Goal: Task Accomplishment & Management: Manage account settings

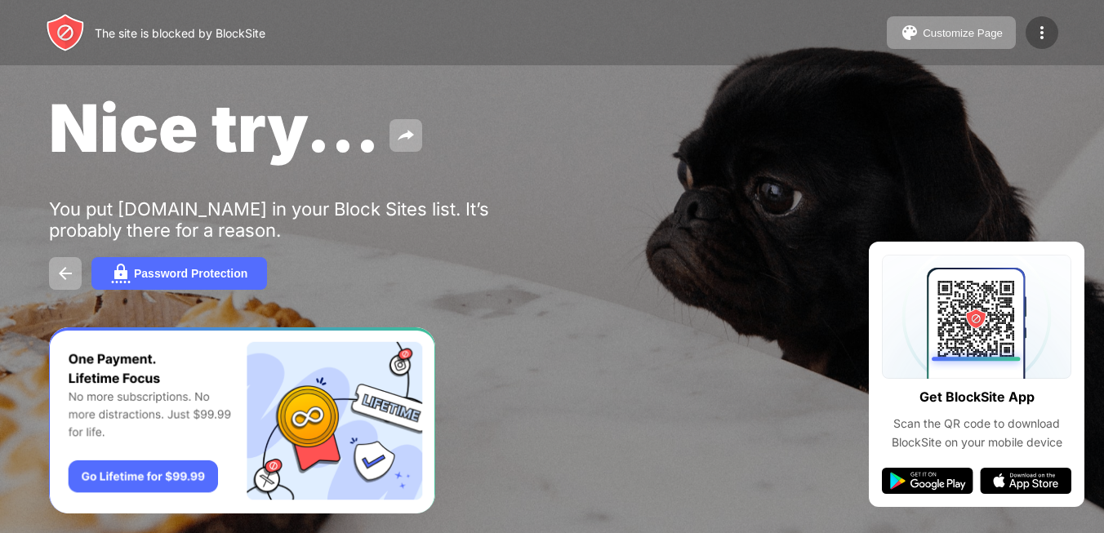
click at [1038, 33] on img at bounding box center [1042, 33] width 20 height 20
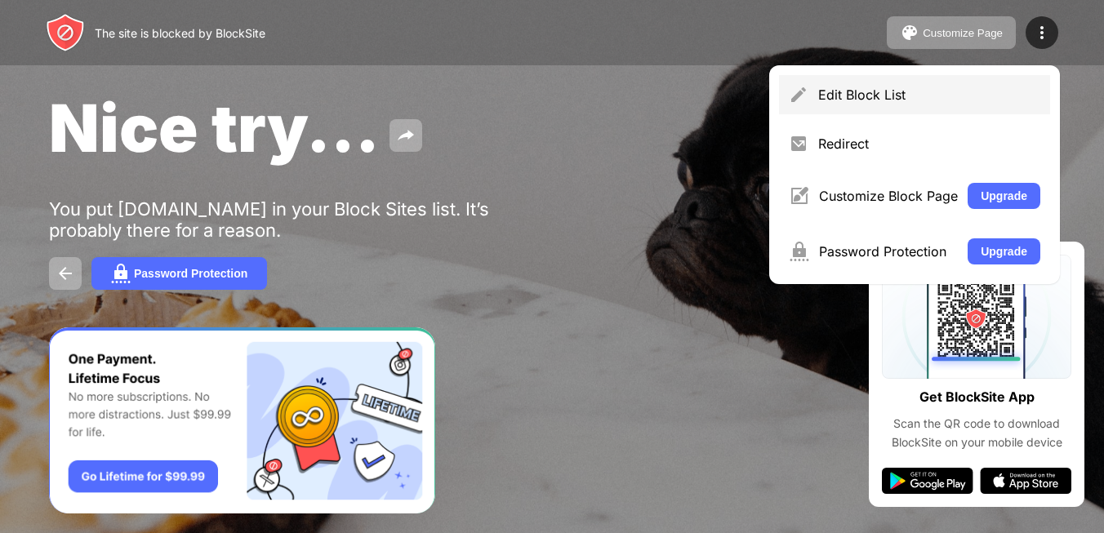
click at [859, 108] on div "Edit Block List" at bounding box center [914, 94] width 271 height 39
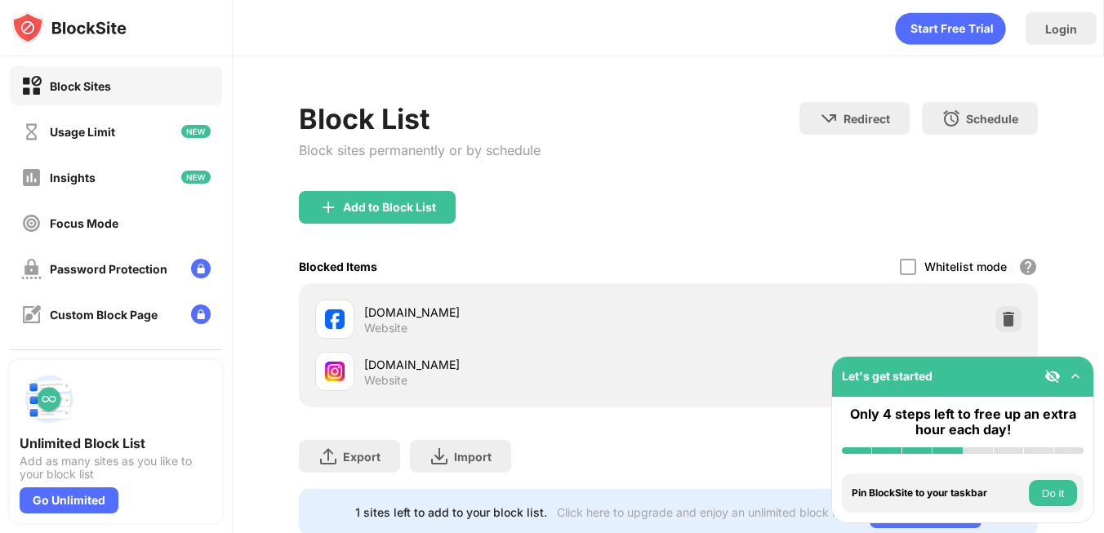
scroll to position [47, 0]
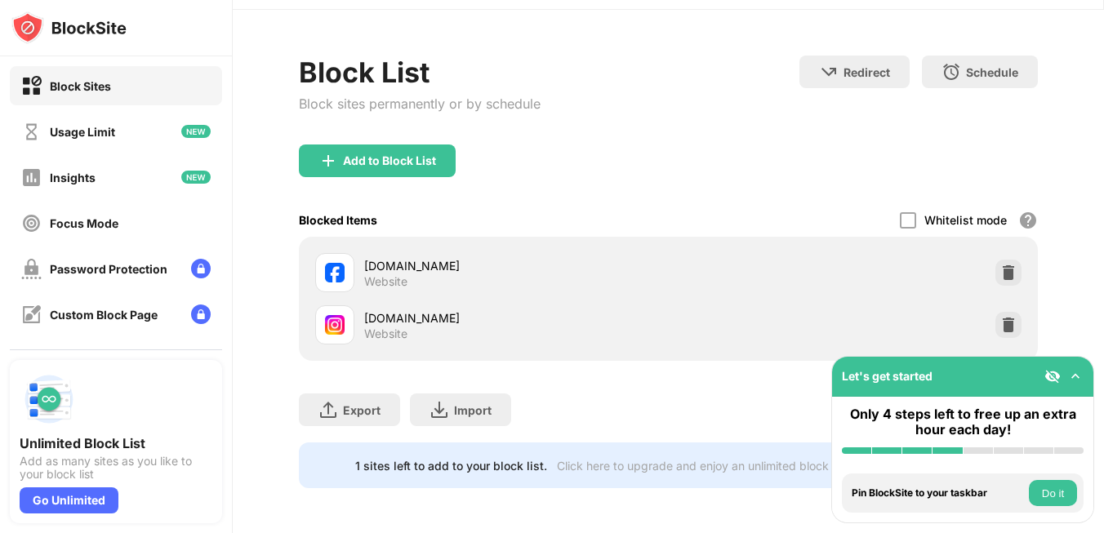
click at [578, 257] on div "[DOMAIN_NAME]" at bounding box center [516, 265] width 304 height 17
click at [344, 266] on div at bounding box center [334, 272] width 39 height 39
click at [127, 128] on div "Usage Limit" at bounding box center [116, 131] width 212 height 39
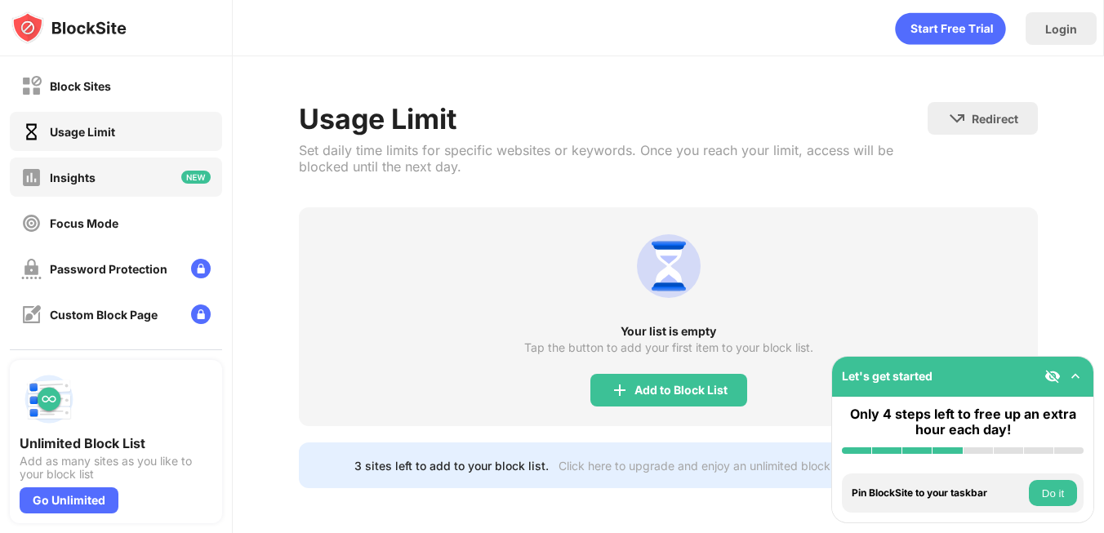
click at [105, 188] on div "Insights" at bounding box center [116, 177] width 212 height 39
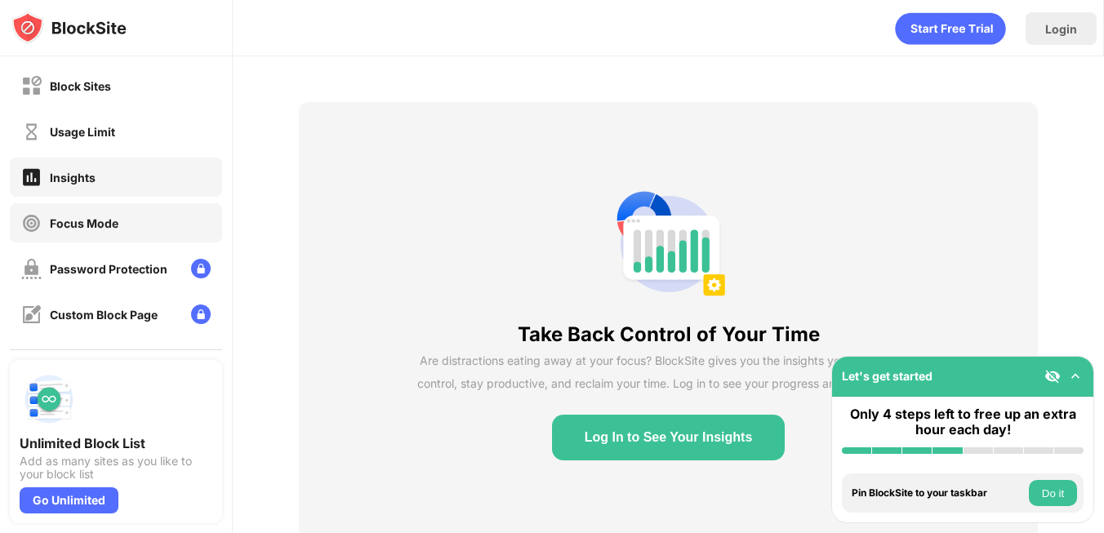
click at [101, 229] on div "Focus Mode" at bounding box center [69, 223] width 97 height 20
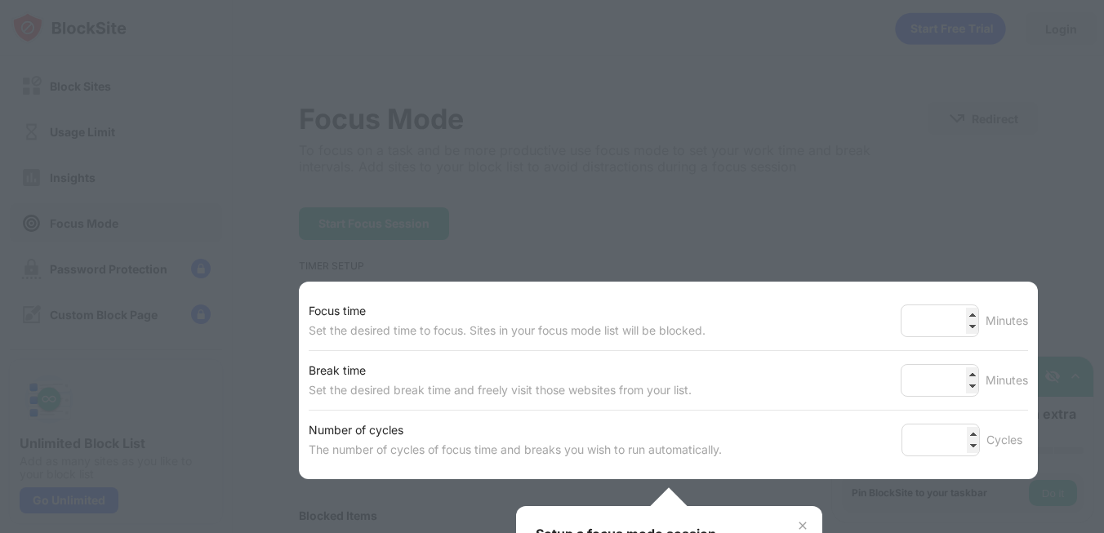
click at [721, 260] on div at bounding box center [552, 266] width 1104 height 533
click at [531, 253] on div at bounding box center [552, 266] width 1104 height 533
click at [656, 526] on div "Setup a focus mode session" at bounding box center [629, 534] width 189 height 16
click at [808, 524] on img at bounding box center [802, 525] width 13 height 13
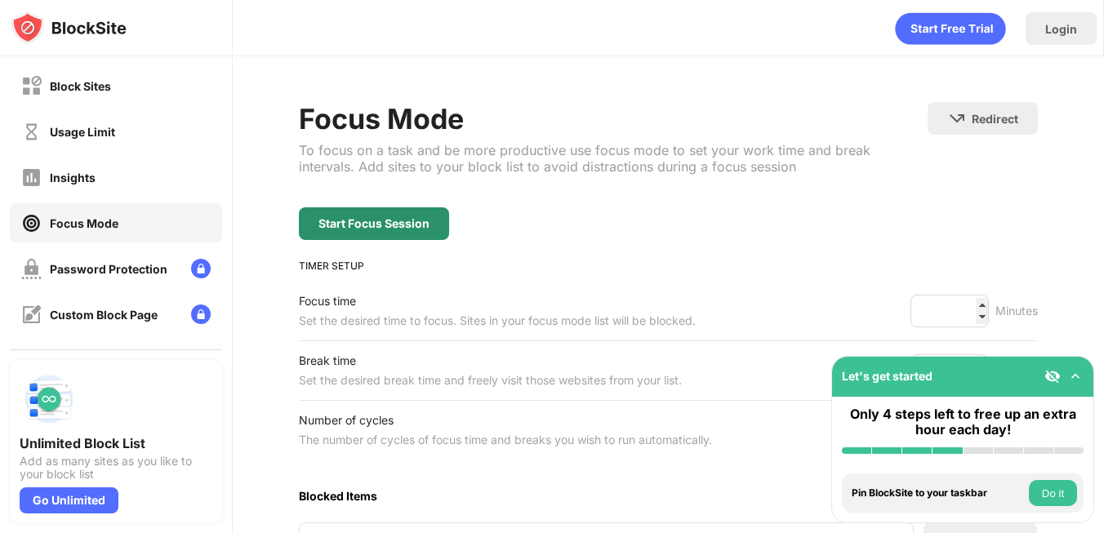
click at [420, 219] on div "Start Focus Session" at bounding box center [373, 223] width 111 height 13
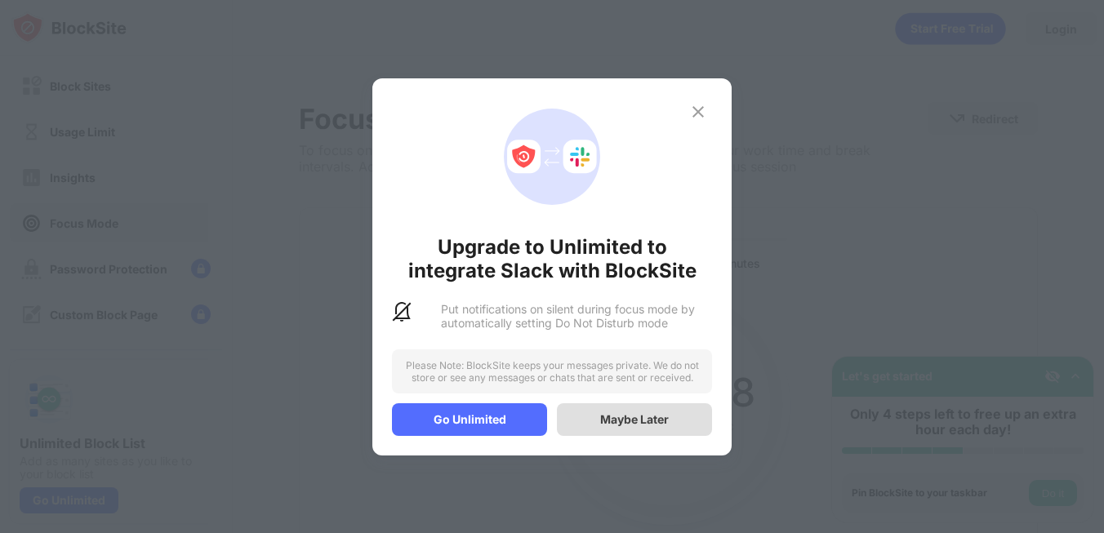
click at [601, 416] on div "Maybe Later" at bounding box center [634, 419] width 69 height 14
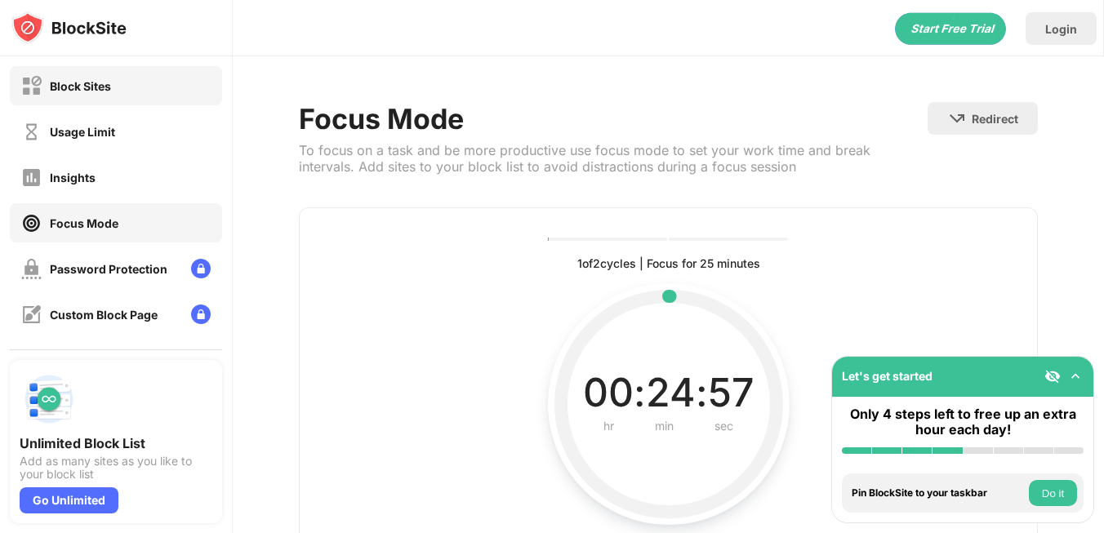
click at [129, 96] on div "Block Sites" at bounding box center [116, 85] width 212 height 39
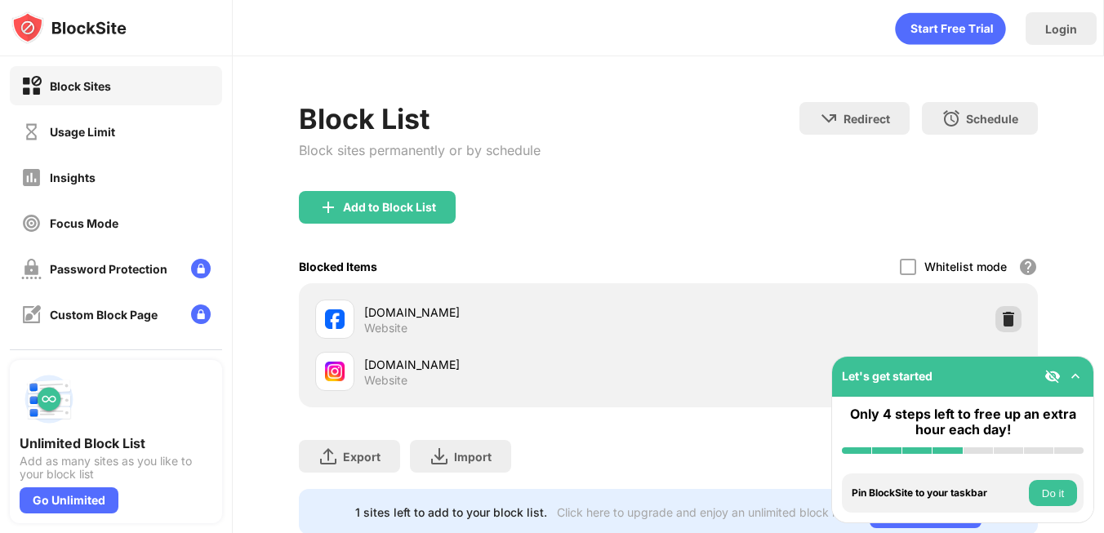
click at [1009, 322] on img at bounding box center [1008, 319] width 16 height 16
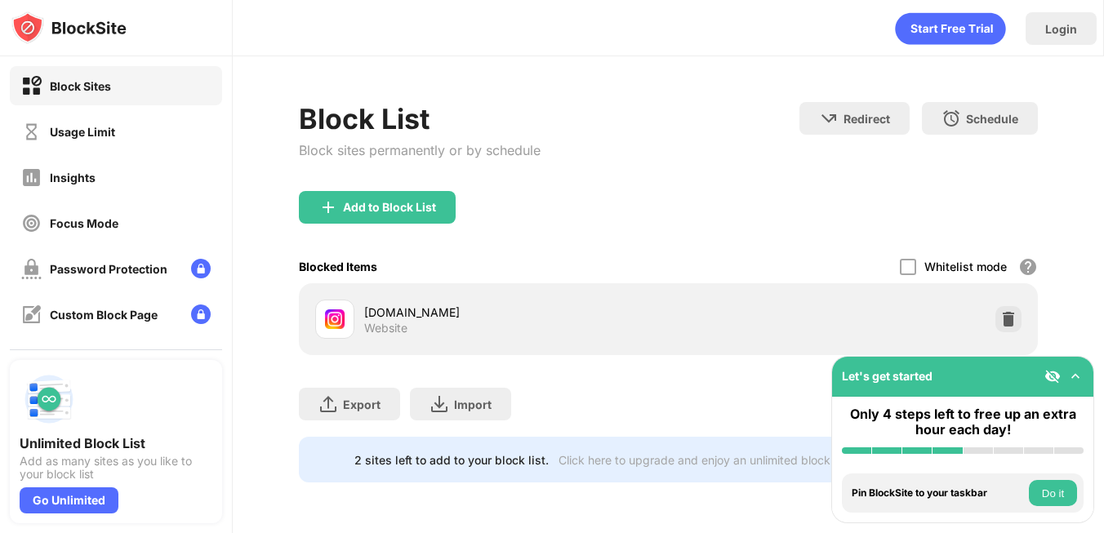
click at [1009, 322] on img at bounding box center [1008, 319] width 16 height 16
